Goal: Obtain resource: Obtain resource

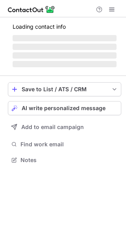
scroll to position [165, 126]
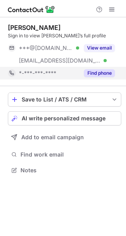
click at [87, 73] on button "Find phone" at bounding box center [99, 73] width 31 height 8
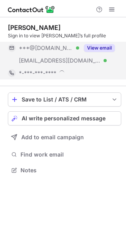
click at [91, 51] on button "View email" at bounding box center [99, 48] width 31 height 8
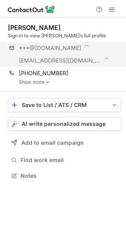
scroll to position [170, 126]
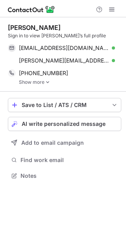
click at [42, 83] on link "Show more" at bounding box center [70, 81] width 102 height 5
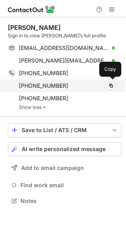
scroll to position [195, 126]
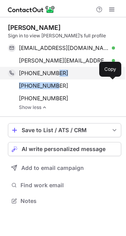
drag, startPoint x: 57, startPoint y: 84, endPoint x: 52, endPoint y: 78, distance: 7.5
click at [52, 78] on div "+18479717797 Copy +16304340830 Copy +18474303201 Copy" at bounding box center [61, 86] width 107 height 38
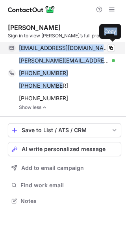
drag, startPoint x: 63, startPoint y: 86, endPoint x: 20, endPoint y: 47, distance: 58.6
click at [20, 47] on div "Marie Ward Sign in to view Marie’s full profile marieg26@yahoo.com Verified Cop…" at bounding box center [64, 67] width 113 height 86
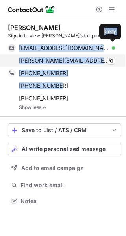
copy div "marieg26@yahoo.com Verified Copy marie@exeloncorp.com Verified Copy +1847971779…"
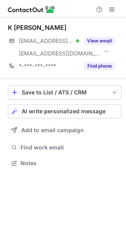
scroll to position [157, 126]
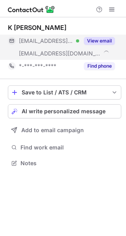
click at [99, 46] on div "View email" at bounding box center [97, 41] width 36 height 13
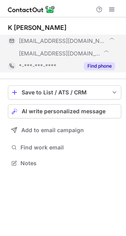
click at [106, 66] on button "Find phone" at bounding box center [99, 66] width 31 height 8
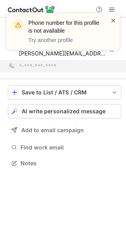
click at [112, 21] on span at bounding box center [113, 20] width 6 height 8
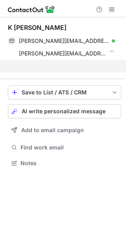
scroll to position [145, 126]
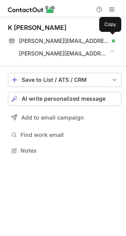
click at [75, 40] on span "ken.stubblefield@newellco.com" at bounding box center [64, 40] width 90 height 7
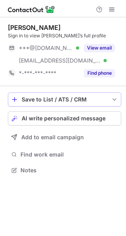
scroll to position [165, 126]
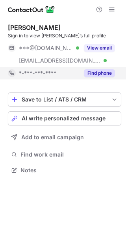
click at [92, 70] on button "Find phone" at bounding box center [99, 73] width 31 height 8
click at [93, 40] on div "Jérôme Le Borgne Sign in to view Jérôme’s full profile ***@yahoo.fr Verified **…" at bounding box center [64, 52] width 113 height 56
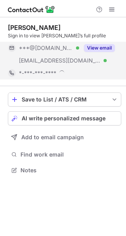
click at [102, 50] on button "View email" at bounding box center [99, 48] width 31 height 8
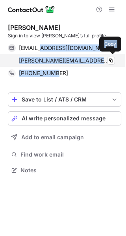
drag, startPoint x: 56, startPoint y: 71, endPoint x: 41, endPoint y: 60, distance: 18.2
click at [39, 56] on div "Jérôme Le Borgne Sign in to view Jérôme’s full profile leborgnejerome@yahoo.fr …" at bounding box center [64, 52] width 113 height 56
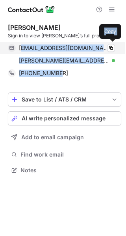
drag, startPoint x: 62, startPoint y: 73, endPoint x: 20, endPoint y: 50, distance: 47.6
click at [20, 50] on div "Jérôme Le Borgne Sign in to view Jérôme’s full profile leborgnejerome@yahoo.fr …" at bounding box center [64, 52] width 113 height 56
copy div "eborgnejerome@yahoo.fr Verified Copy jerome.leborgne@medline.com Verified Copy …"
copy div "leborgnejerome@yahoo.fr Verified Copy jerome.leborgne@medline.com Verified Copy…"
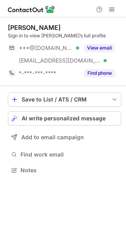
scroll to position [165, 126]
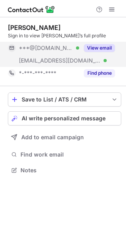
click at [69, 53] on div "***@gmail.com Verified" at bounding box center [43, 48] width 71 height 13
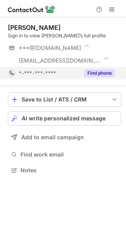
click at [76, 76] on div "*-***-***-****" at bounding box center [49, 73] width 60 height 7
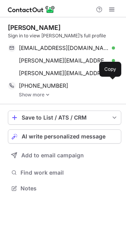
scroll to position [183, 126]
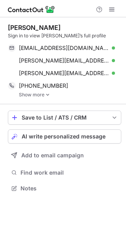
click at [49, 94] on img at bounding box center [47, 94] width 5 height 5
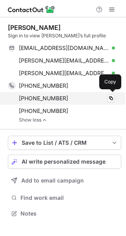
scroll to position [208, 126]
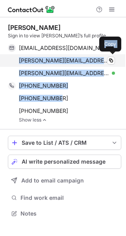
drag, startPoint x: 64, startPoint y: 99, endPoint x: 17, endPoint y: 57, distance: 62.9
click at [17, 57] on div "Jennifer Flagel Sign in to view Jennifer’s full profile jenuann@gmail.com Verif…" at bounding box center [64, 73] width 113 height 99
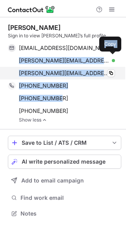
copy div "jennifer.geray@nordstrom.com Verified Copy jennifer.flagel@att.com Verified Cop…"
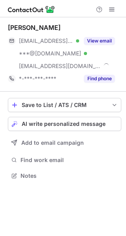
scroll to position [170, 126]
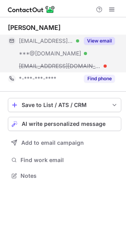
click at [95, 42] on button "View email" at bounding box center [99, 41] width 31 height 8
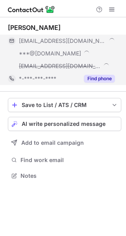
click at [95, 76] on button "Find phone" at bounding box center [99, 79] width 31 height 8
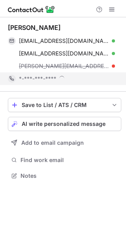
scroll to position [176, 126]
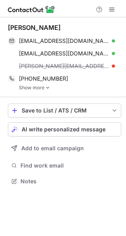
click at [44, 86] on link "Show more" at bounding box center [70, 87] width 102 height 5
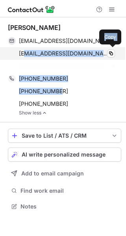
scroll to position [188, 126]
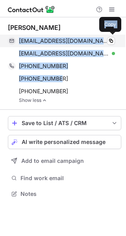
drag, startPoint x: 59, startPoint y: 93, endPoint x: 18, endPoint y: 42, distance: 65.6
click at [18, 42] on div "Janet Jandreau jjandreau@sbcglobal.net Verified Copy bodyhot1@aol.com Verified …" at bounding box center [64, 63] width 113 height 79
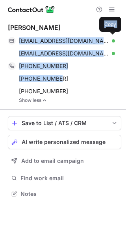
copy div "jjandreau@sbcglobal.net Verified Copy bodyhot1@aol.com Verified Copy +186058034…"
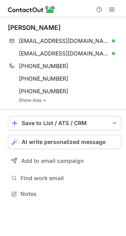
click at [118, 12] on div at bounding box center [63, 8] width 126 height 17
click at [116, 12] on div at bounding box center [105, 9] width 25 height 9
click at [113, 9] on span at bounding box center [111, 9] width 6 height 6
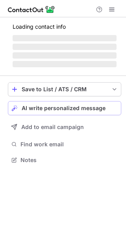
scroll to position [154, 126]
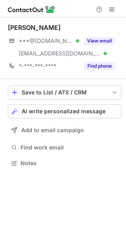
click at [61, 47] on div "[EMAIL_ADDRESS][DOMAIN_NAME] Verified" at bounding box center [43, 53] width 71 height 13
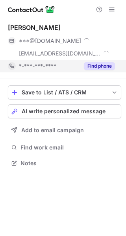
click at [66, 64] on div "*-***-***-****" at bounding box center [49, 65] width 60 height 7
